Goal: Information Seeking & Learning: Learn about a topic

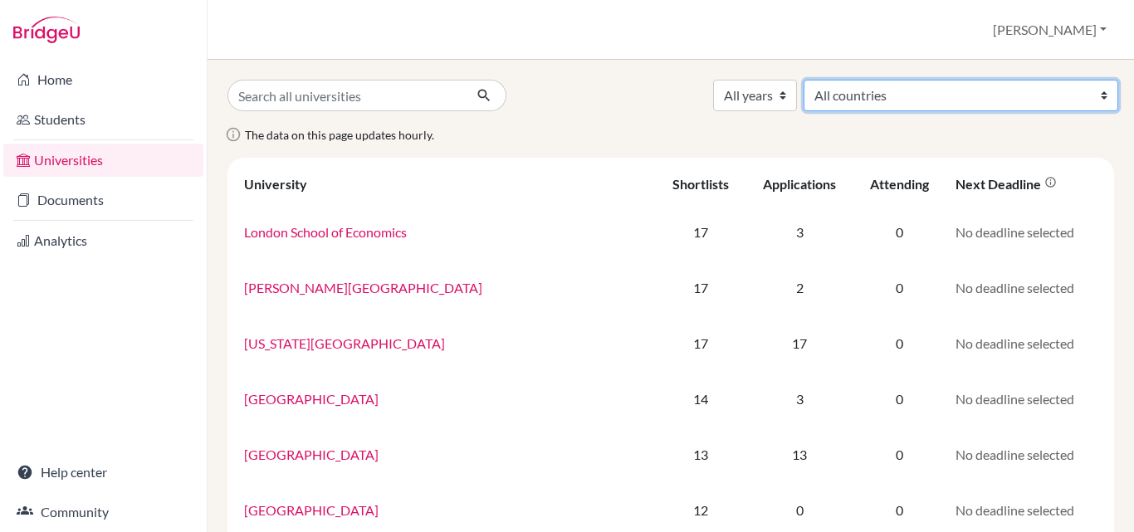
click at [976, 95] on select "All countries Australia Canada Czech Republic Germany Hong Kong (China) India I…" at bounding box center [961, 96] width 315 height 32
click at [348, 136] on span "The data on this page updates hourly." at bounding box center [339, 135] width 189 height 14
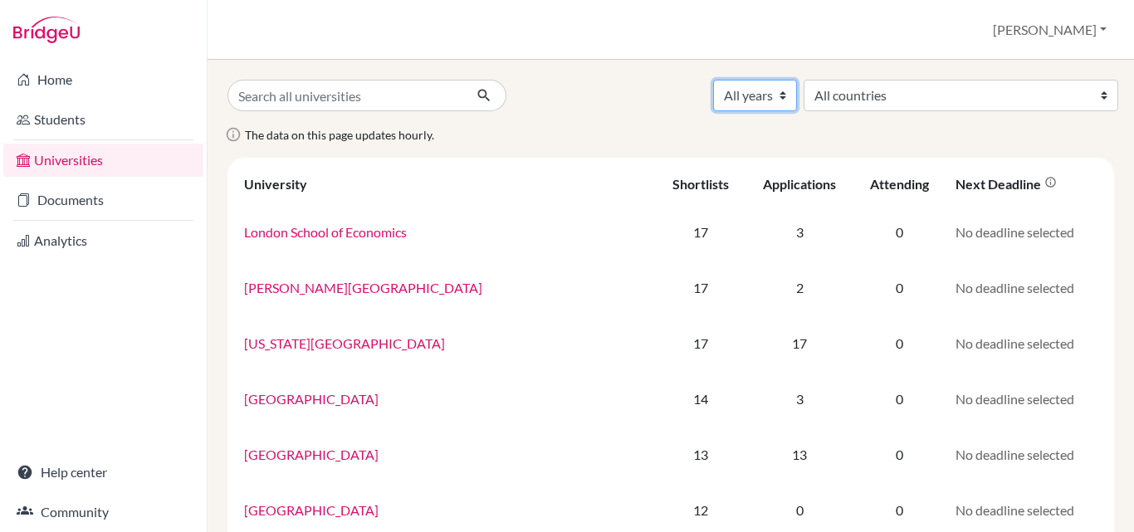
click at [797, 96] on select "All years 2027 2026 2025 2024 2023 2022 2021 2020 2019" at bounding box center [755, 96] width 84 height 32
select select "2025"
click at [797, 80] on select "All years 2027 2026 2025 2024 2023 2022 2021 2020 2019" at bounding box center [755, 96] width 84 height 32
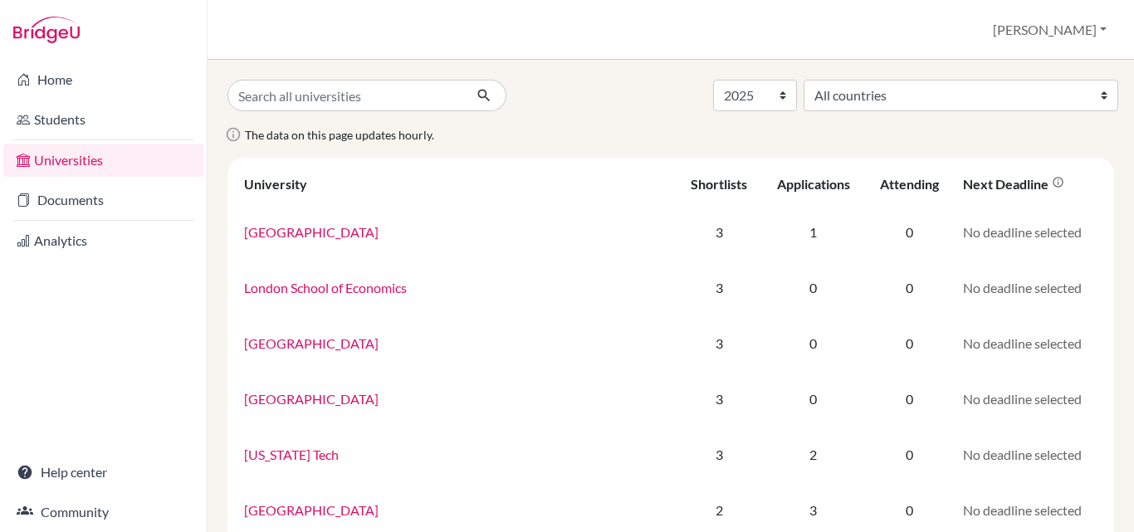
select select "2025"
click at [777, 188] on div "Applications" at bounding box center [813, 184] width 73 height 16
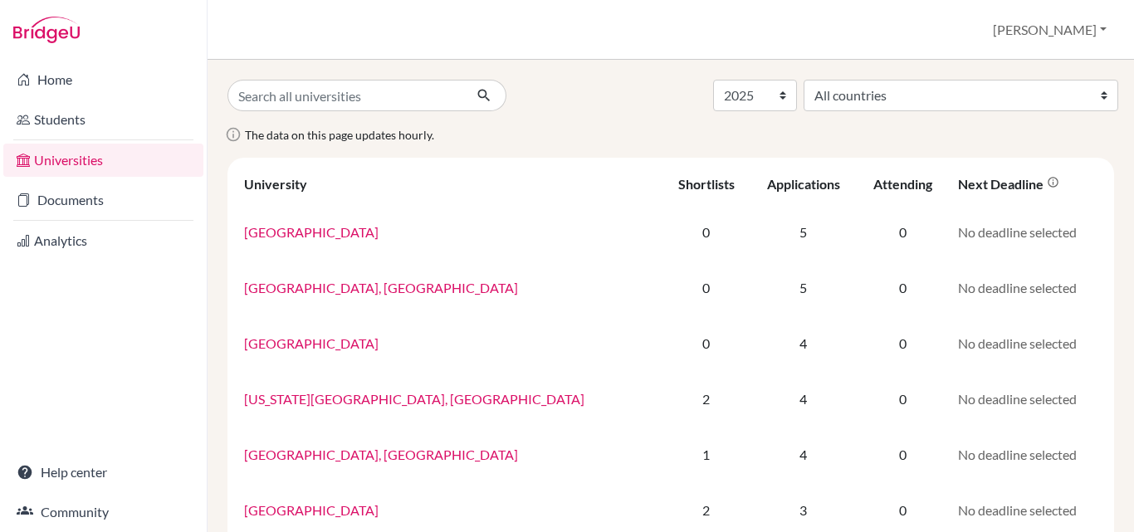
select select "2025"
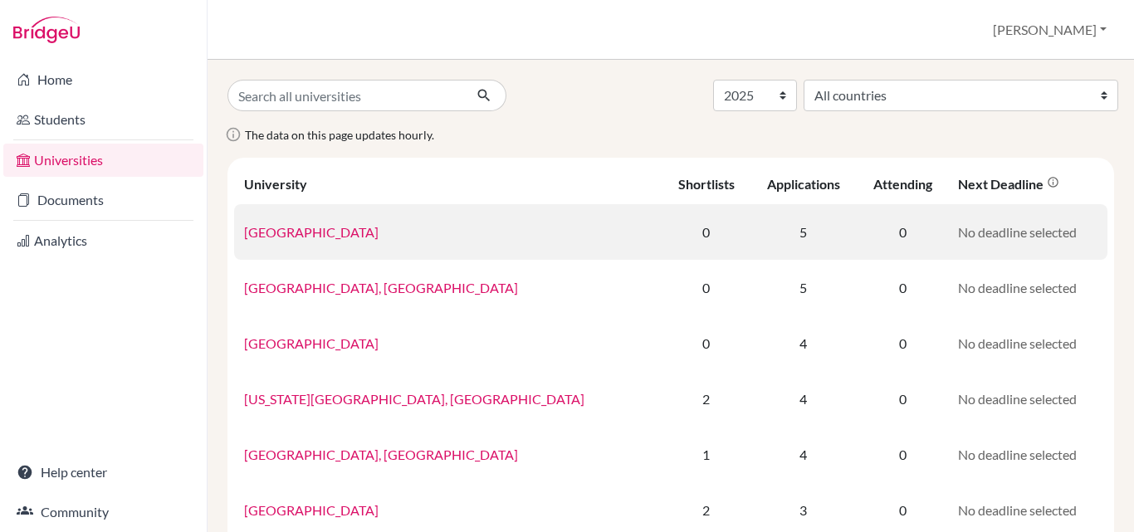
click at [348, 232] on link "[GEOGRAPHIC_DATA]" at bounding box center [311, 232] width 135 height 16
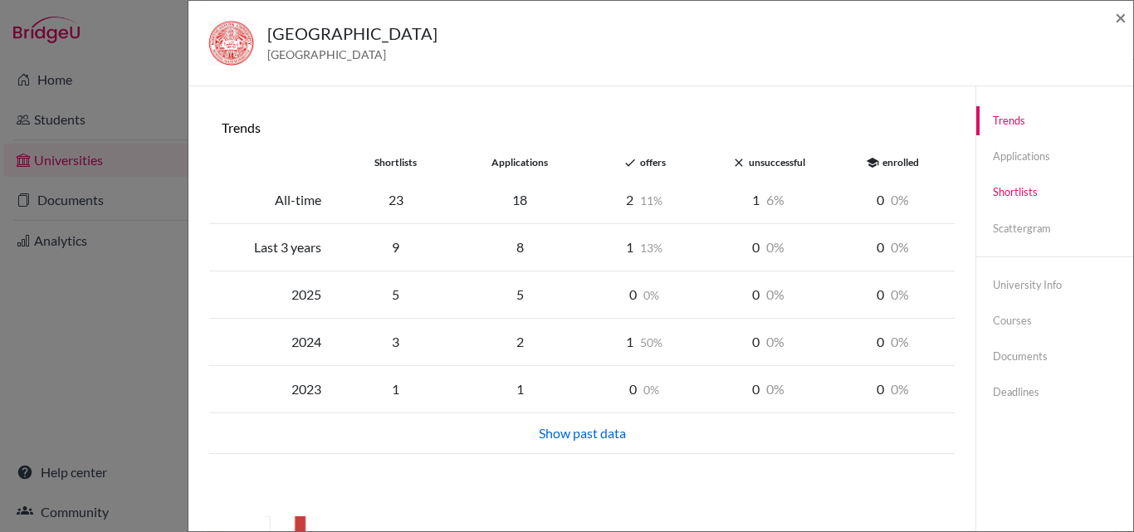
click at [1010, 181] on link "Shortlists" at bounding box center [1054, 192] width 157 height 29
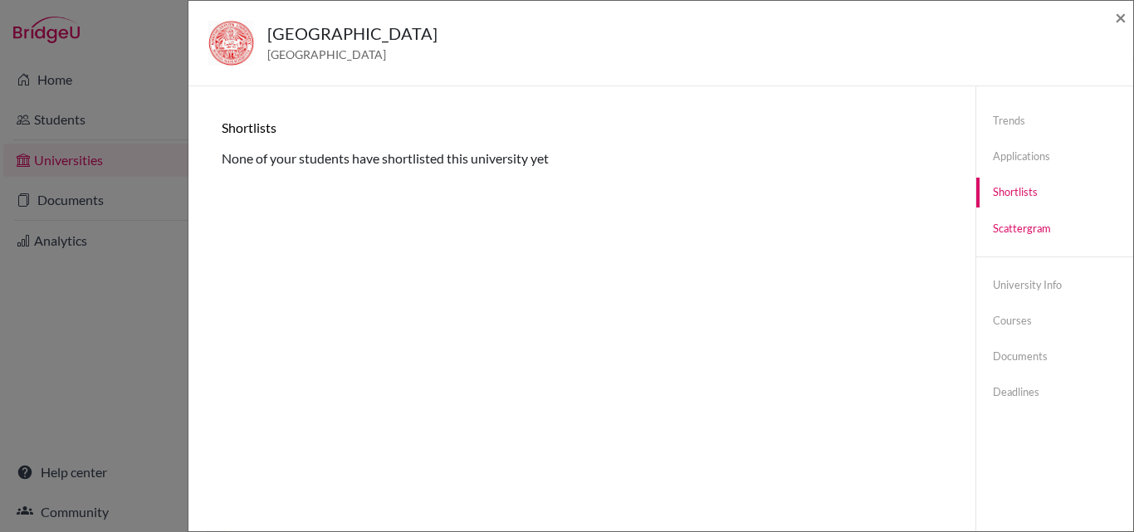
click at [1016, 221] on link "Scattergram" at bounding box center [1054, 228] width 157 height 29
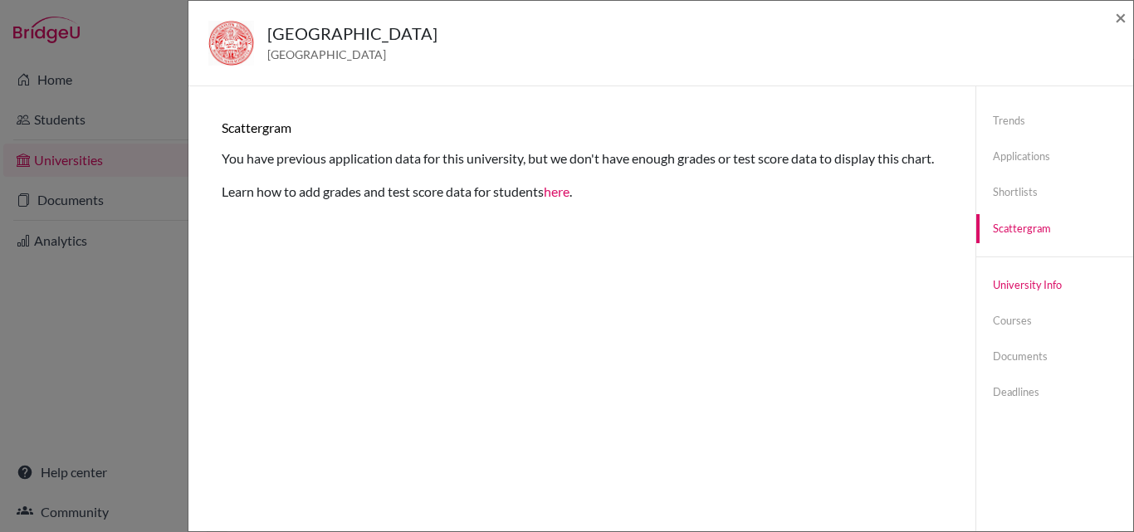
click at [1001, 280] on link "University info" at bounding box center [1054, 285] width 157 height 29
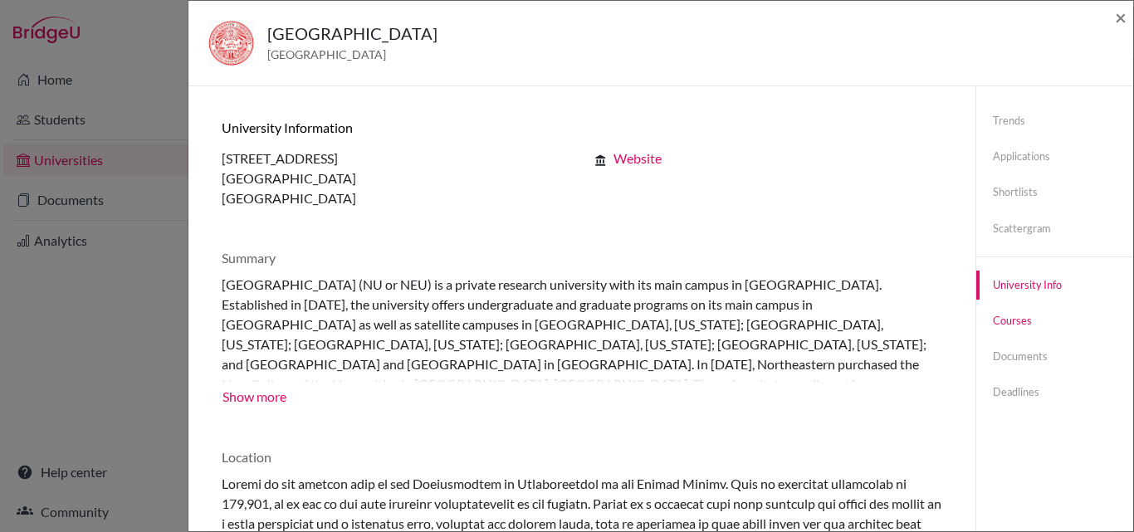
click at [991, 320] on link "Courses" at bounding box center [1054, 320] width 157 height 29
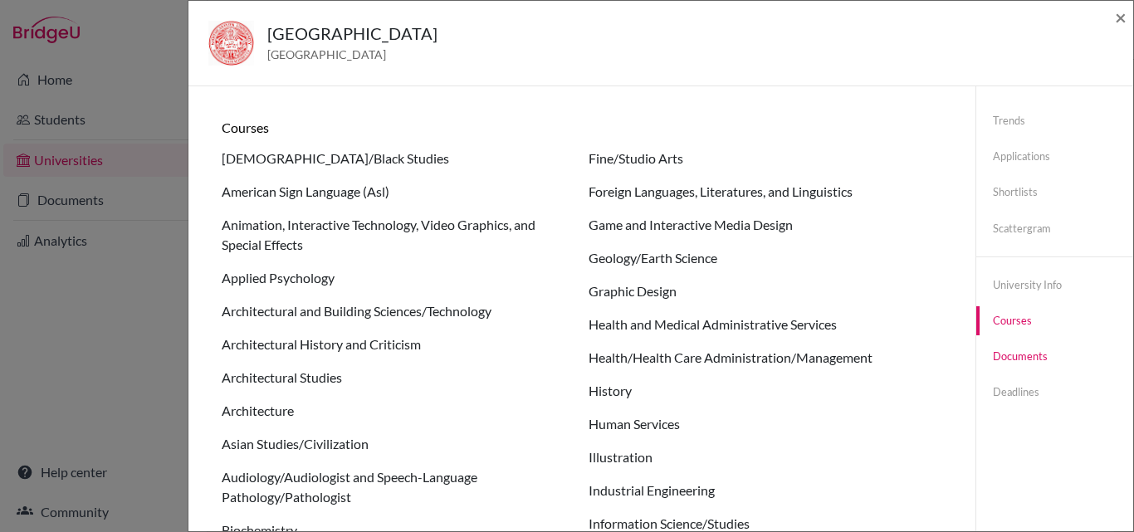
click at [998, 354] on link "Documents" at bounding box center [1054, 356] width 157 height 29
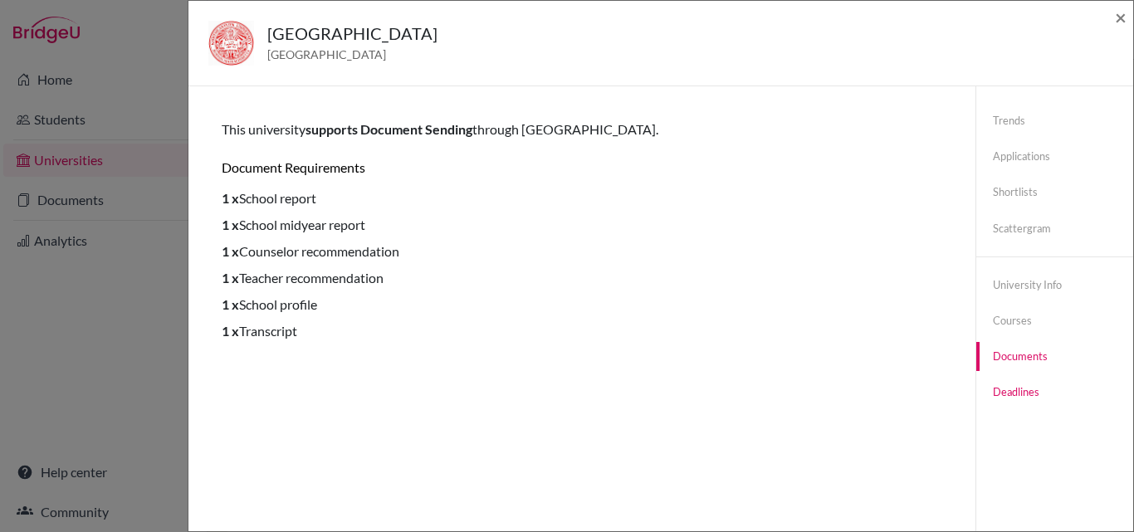
click at [995, 397] on link "Deadlines" at bounding box center [1054, 392] width 157 height 29
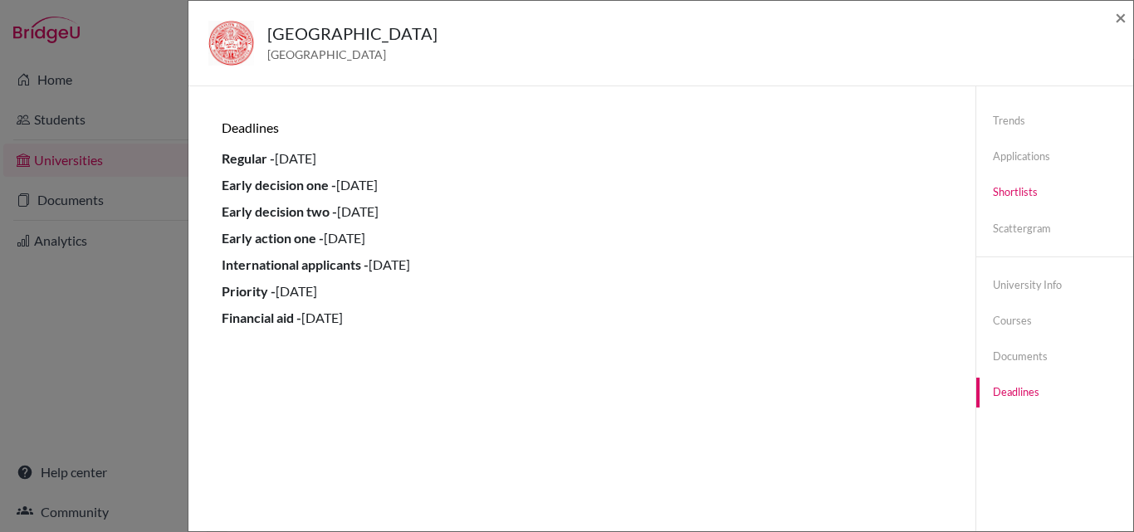
click at [1008, 193] on link "Shortlists" at bounding box center [1054, 192] width 157 height 29
